Goal: Transaction & Acquisition: Book appointment/travel/reservation

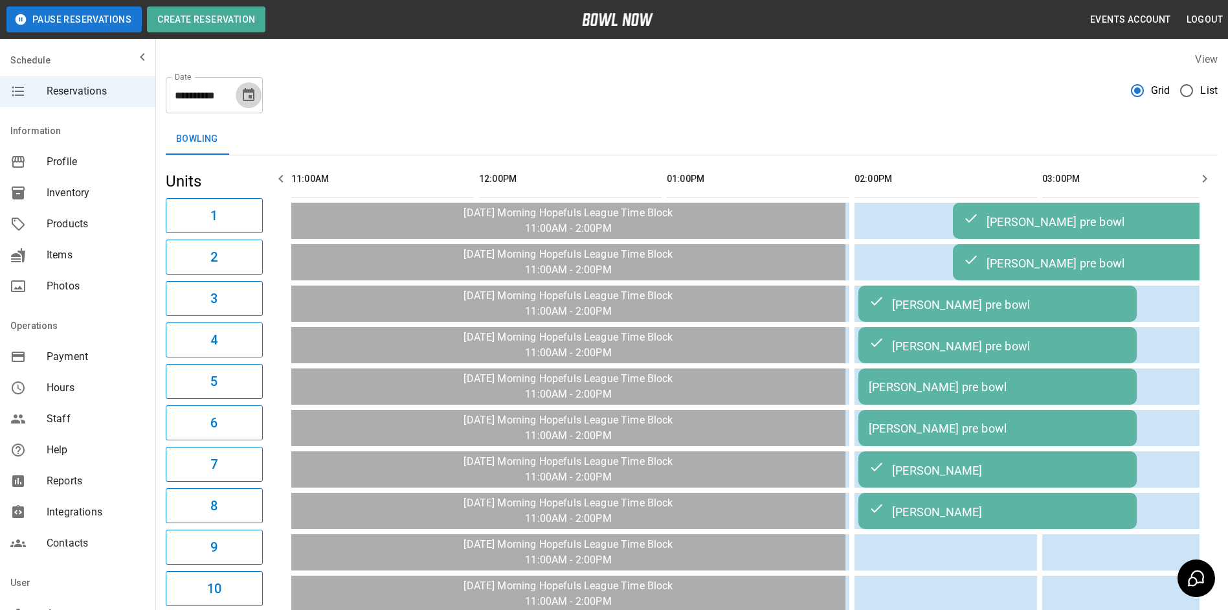
click at [254, 98] on icon "Choose date, selected date is Oct 13, 2025" at bounding box center [249, 94] width 12 height 13
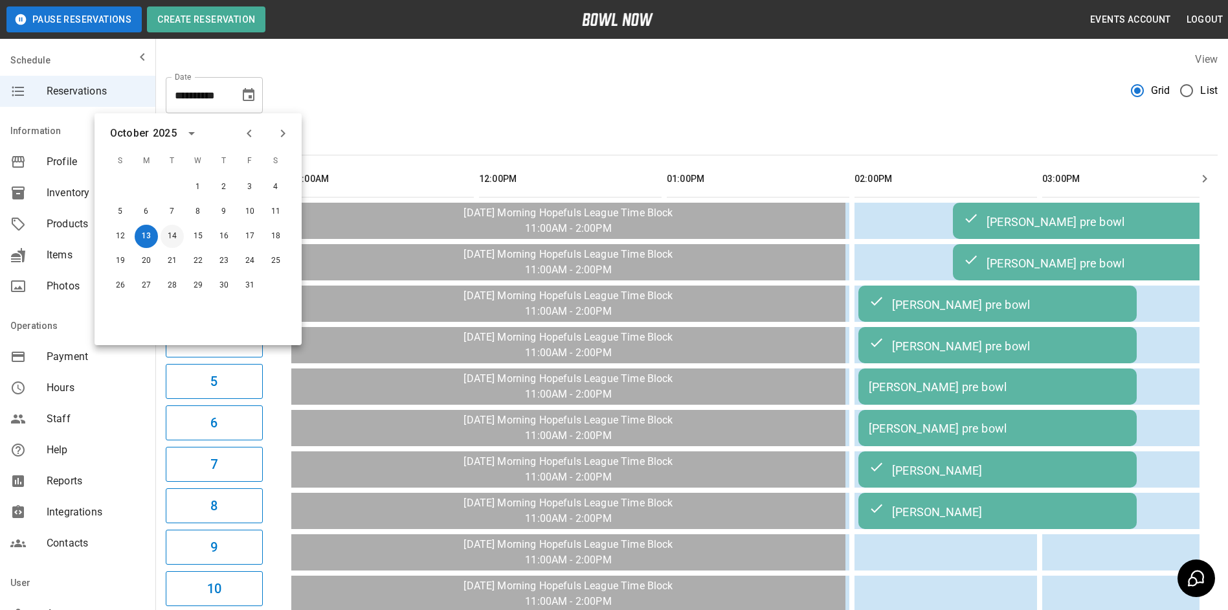
click at [169, 234] on button "14" at bounding box center [172, 236] width 23 height 23
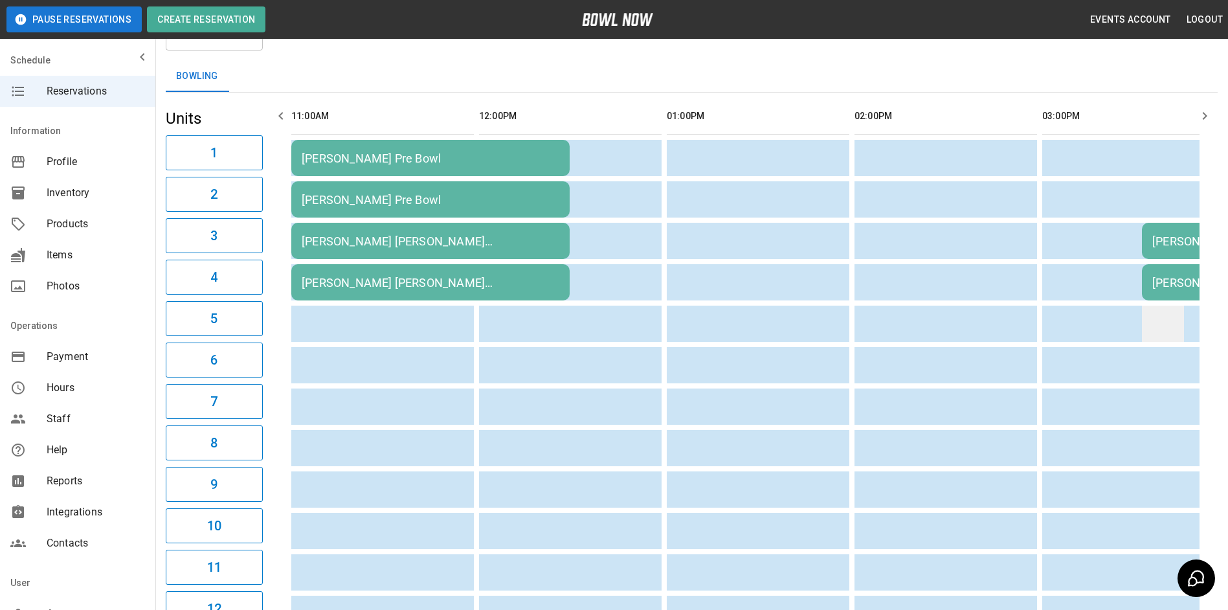
scroll to position [324, 0]
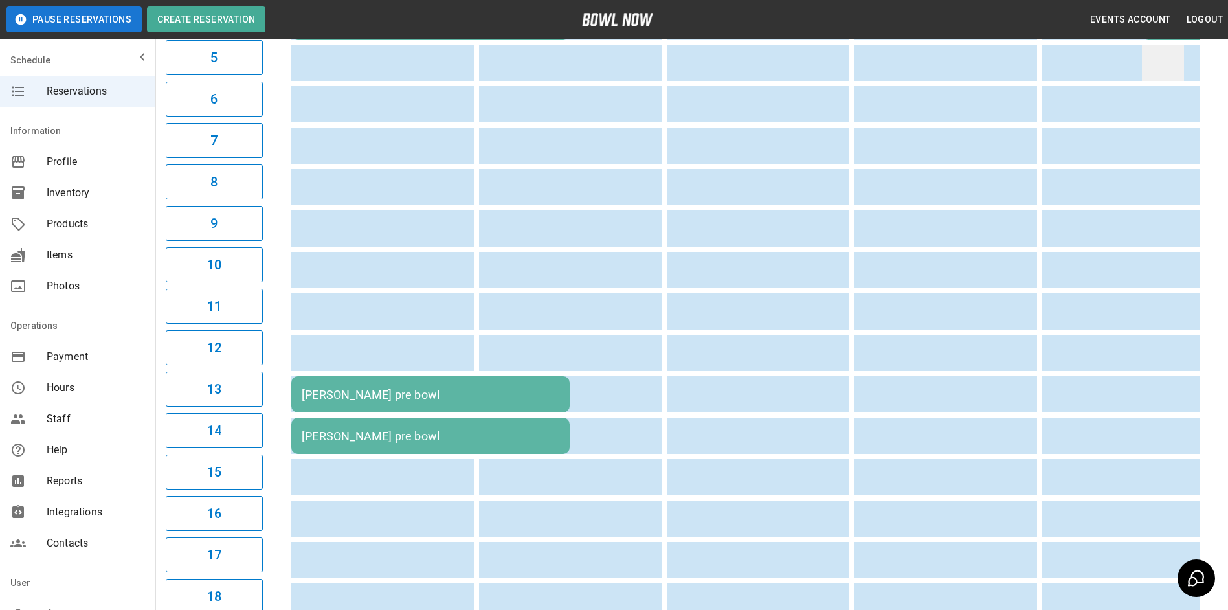
drag, startPoint x: 1233, startPoint y: 181, endPoint x: 1144, endPoint y: 45, distance: 162.7
click at [1144, 45] on div "**********" at bounding box center [691, 259] width 1073 height 1083
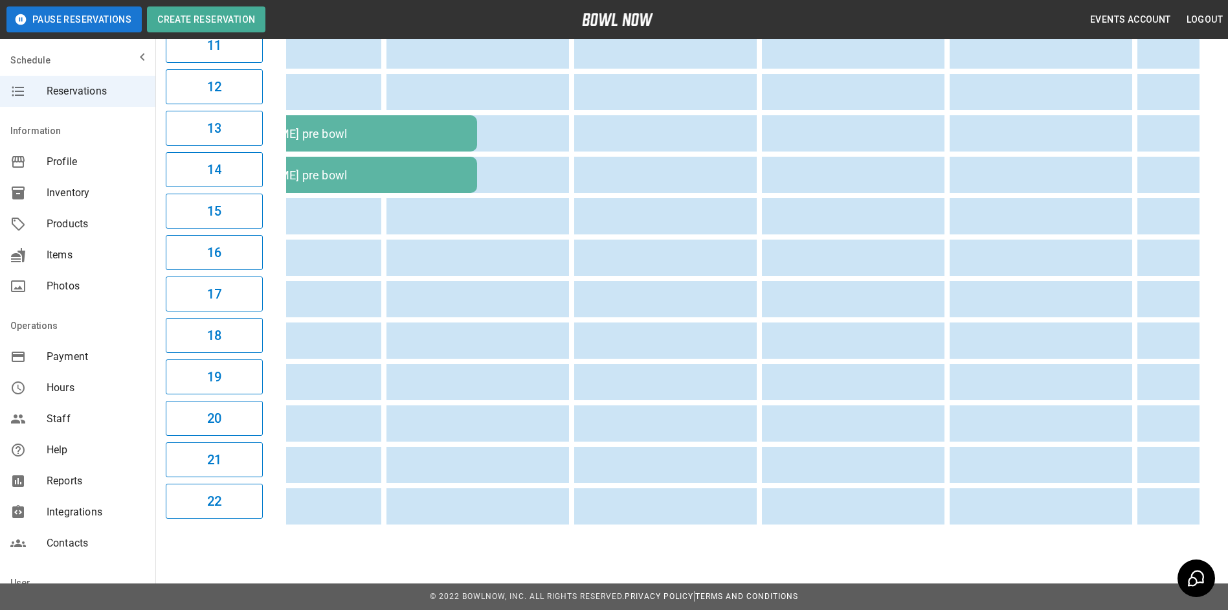
scroll to position [0, 0]
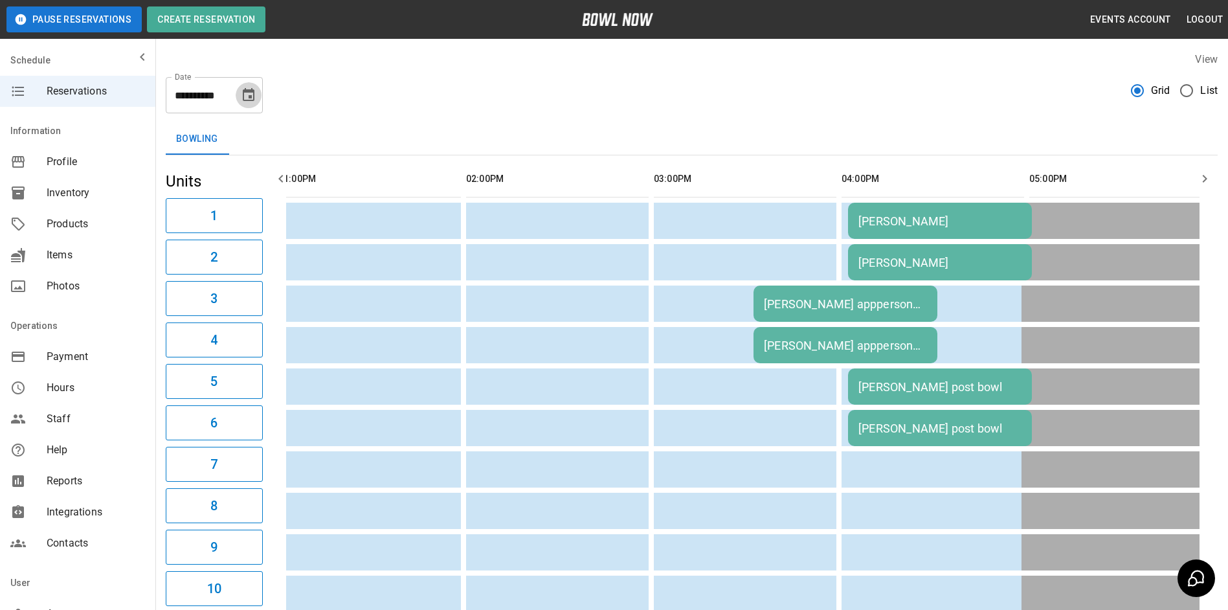
click at [252, 93] on icon "Choose date, selected date is Oct 14, 2025" at bounding box center [249, 94] width 12 height 13
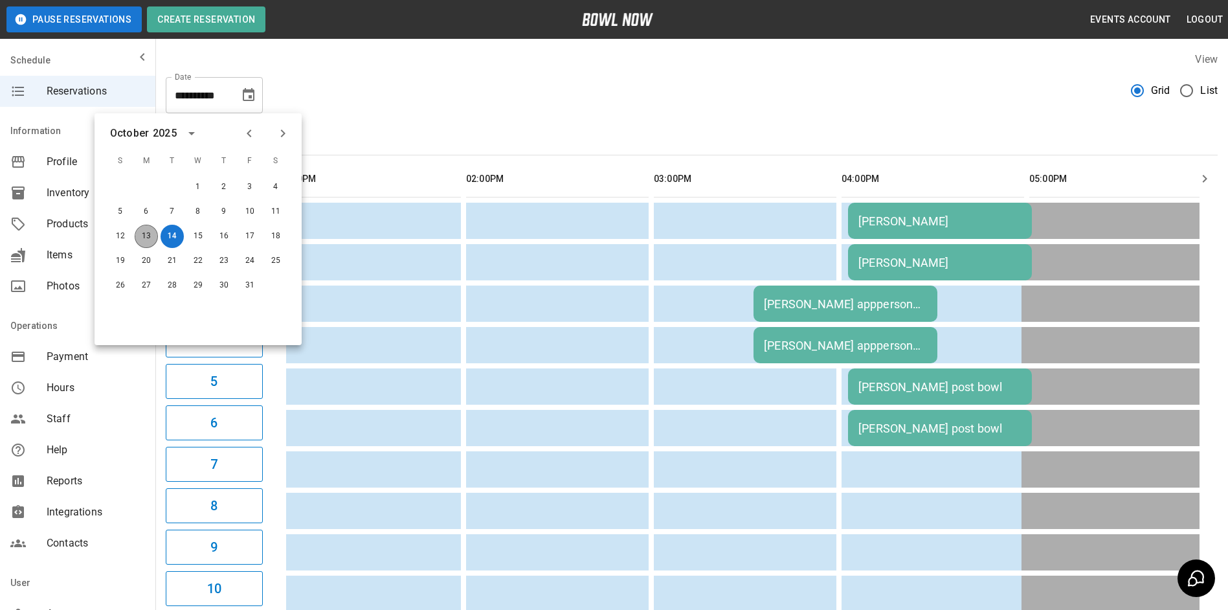
click at [147, 234] on button "13" at bounding box center [146, 236] width 23 height 23
type input "**********"
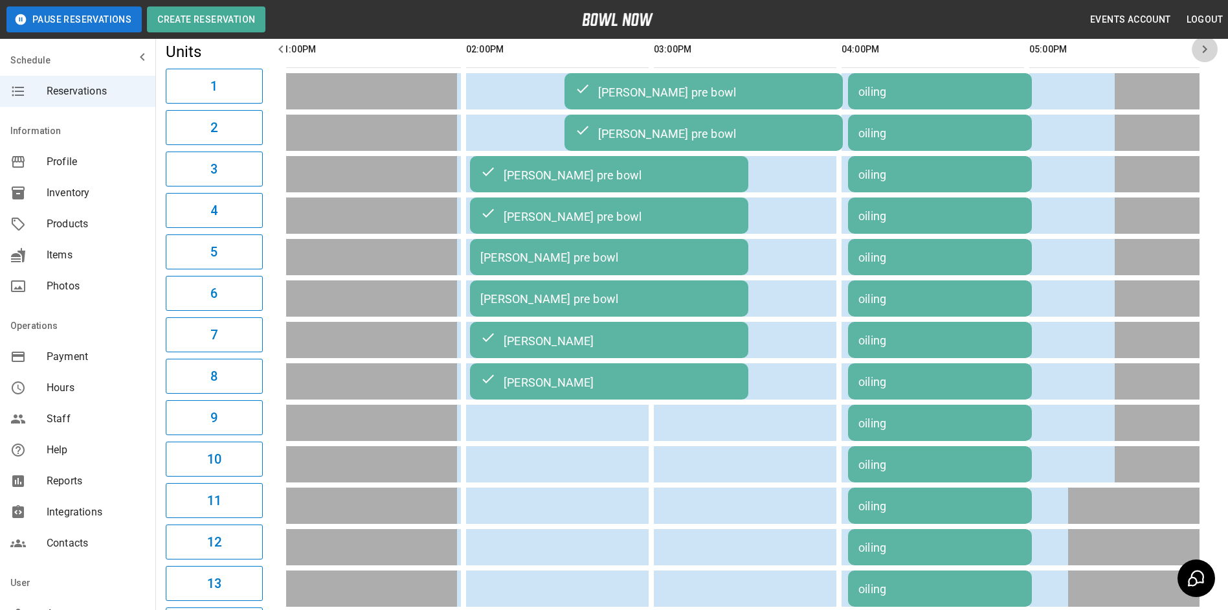
click at [1209, 47] on icon "button" at bounding box center [1205, 49] width 16 height 16
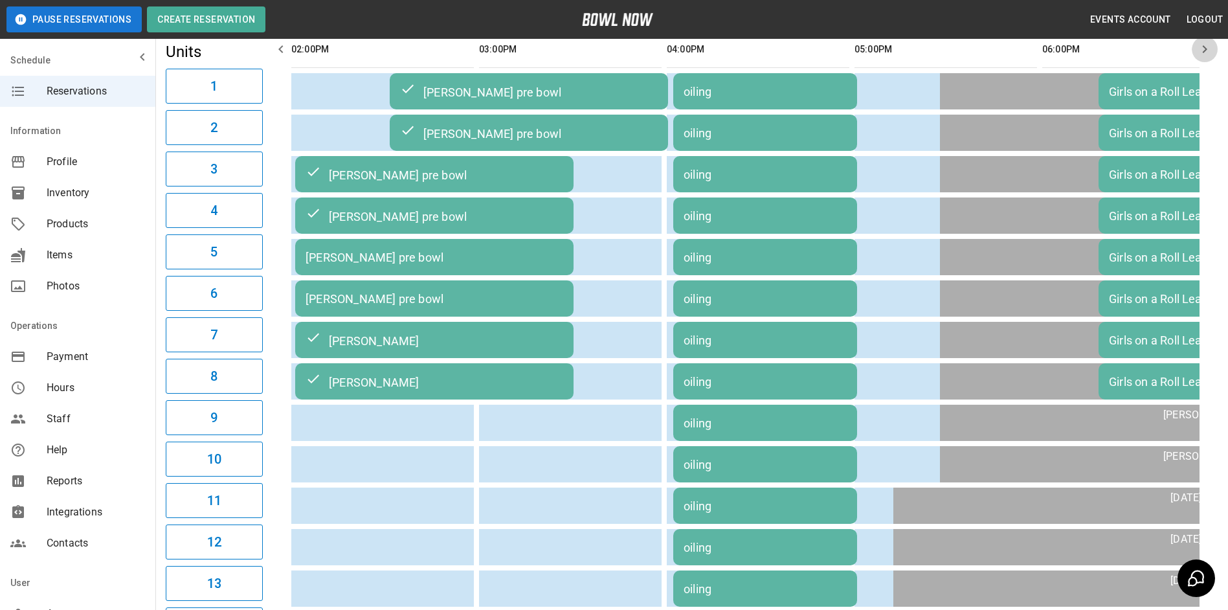
click at [1209, 47] on icon "button" at bounding box center [1205, 49] width 16 height 16
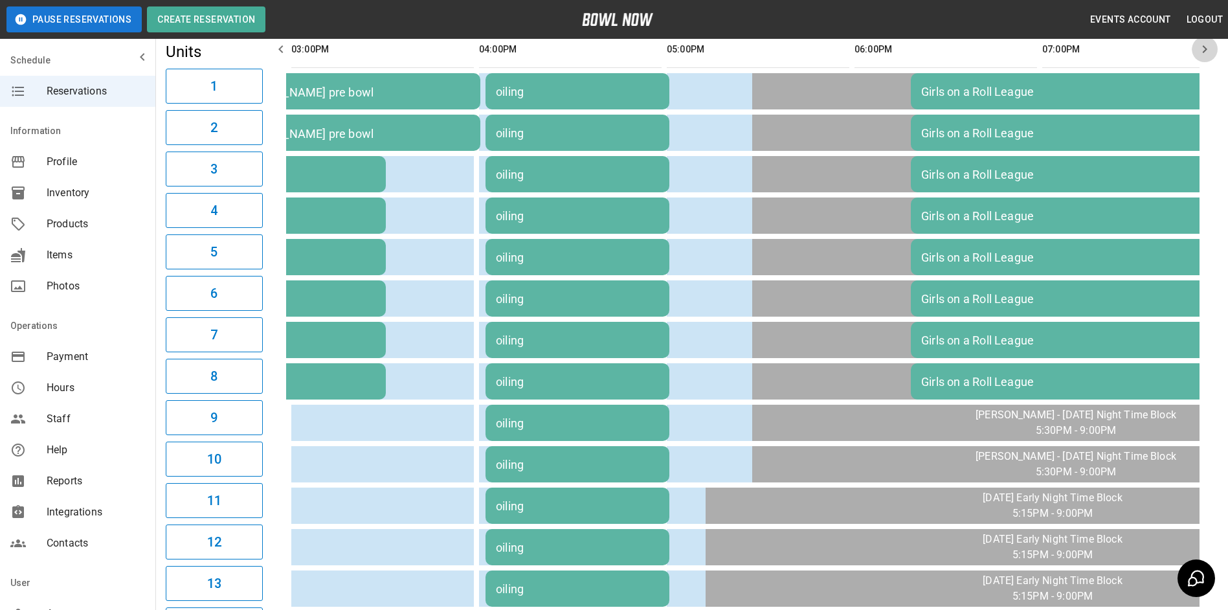
click at [1209, 47] on icon "button" at bounding box center [1205, 49] width 16 height 16
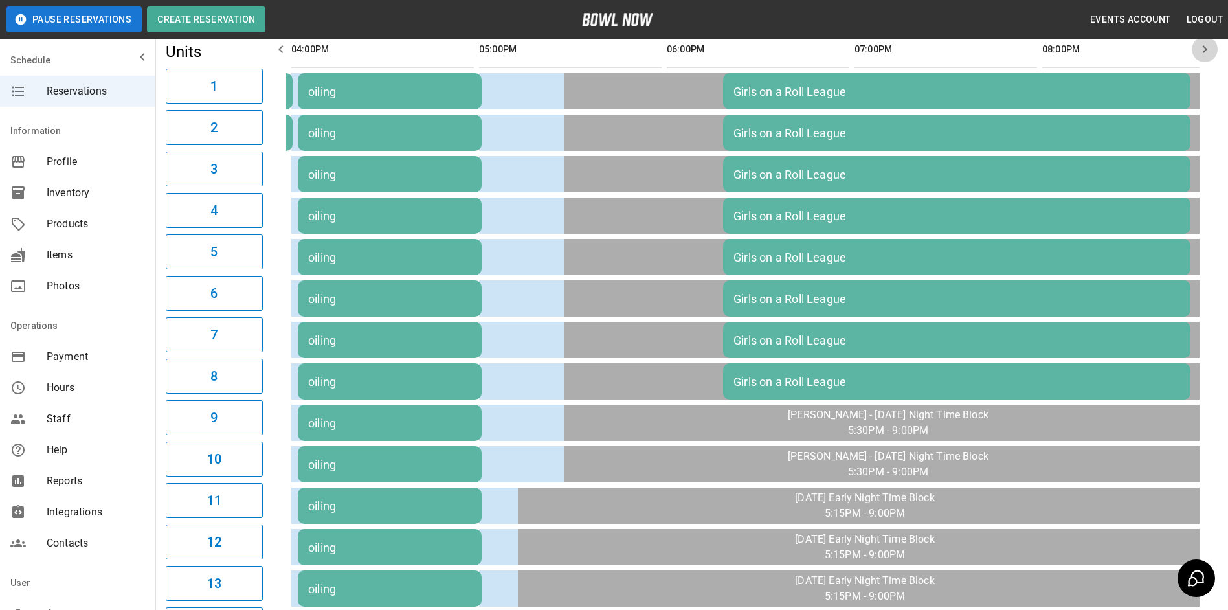
click at [1204, 49] on icon "button" at bounding box center [1205, 49] width 16 height 16
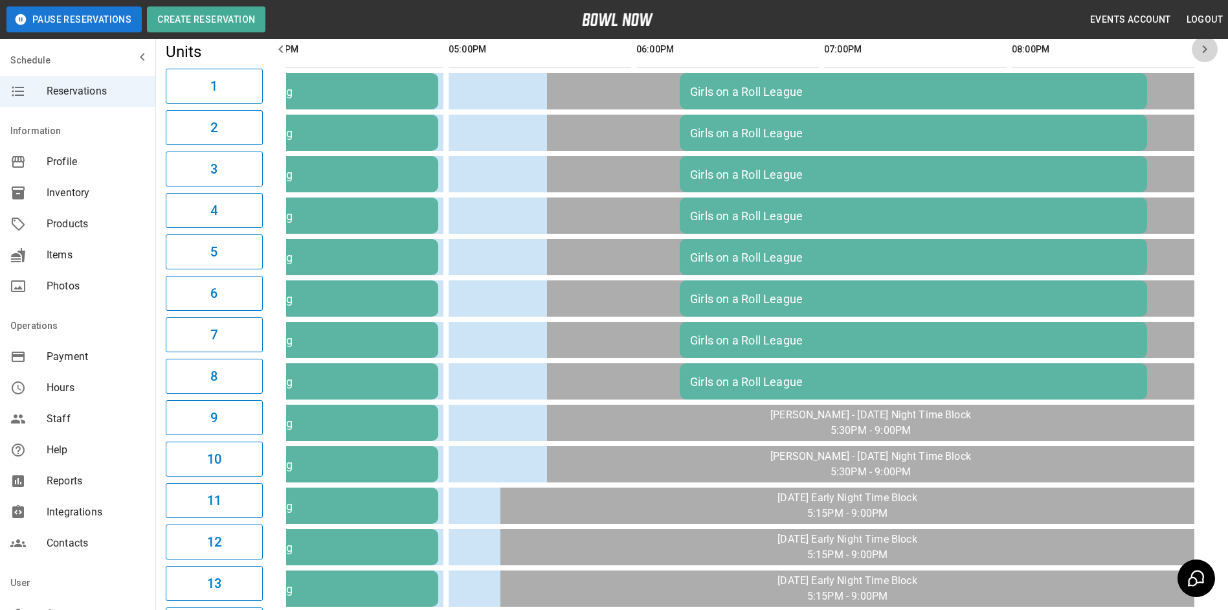
click at [1204, 49] on icon "button" at bounding box center [1205, 49] width 16 height 16
